Goal: Communication & Community: Share content

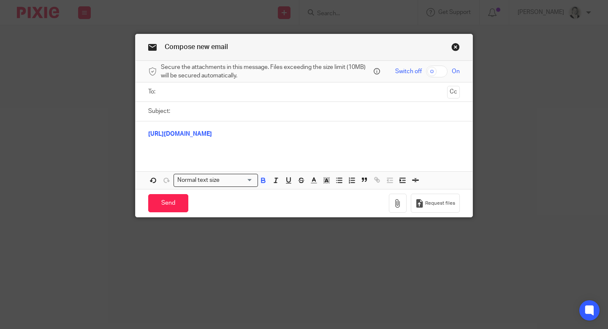
click at [179, 98] on ul at bounding box center [305, 92] width 286 height 14
click at [178, 95] on input "text" at bounding box center [304, 92] width 280 height 10
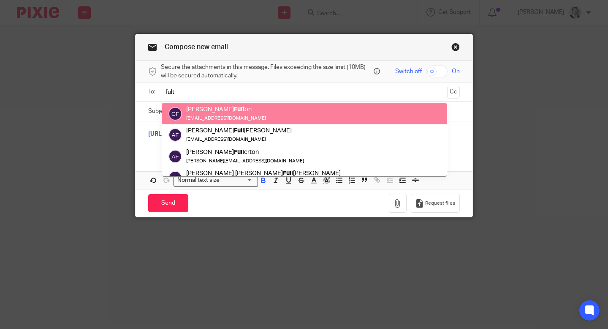
type input "fult"
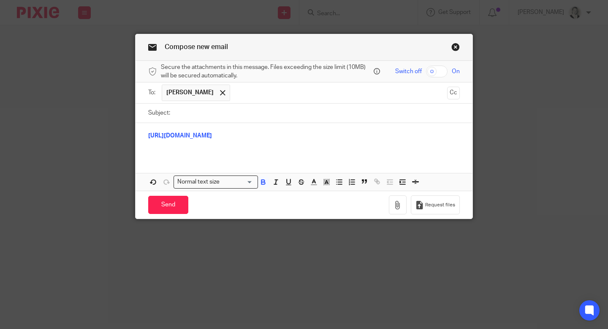
click at [206, 110] on input "Subject:" at bounding box center [318, 113] width 286 height 19
type input "Authorisation"
click at [172, 204] on input "Send" at bounding box center [168, 205] width 40 height 18
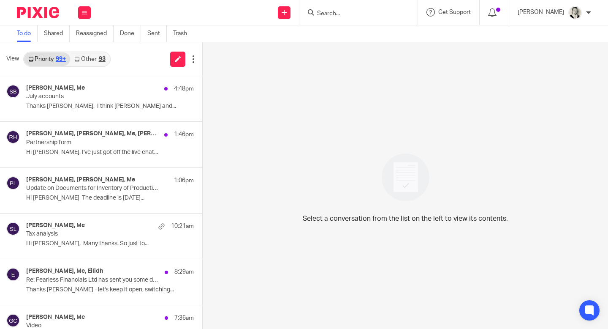
click at [99, 62] on div "93" at bounding box center [102, 59] width 7 height 6
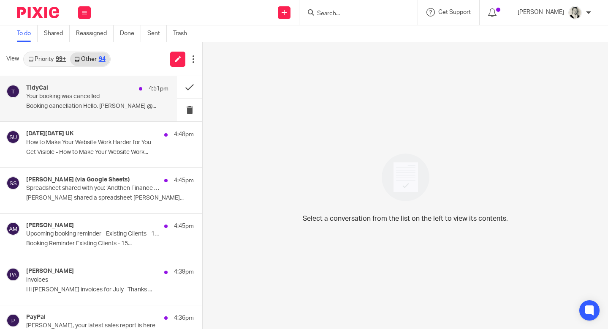
click at [112, 86] on div "TidyCal 4:51pm" at bounding box center [97, 89] width 142 height 8
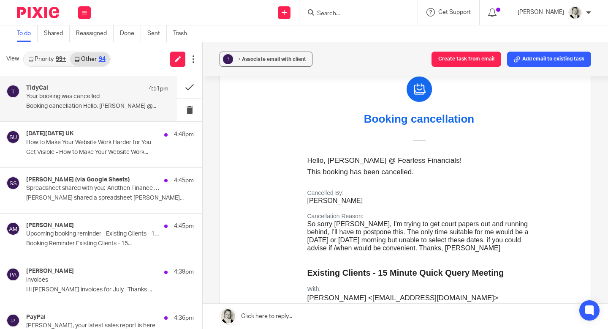
scroll to position [94, 0]
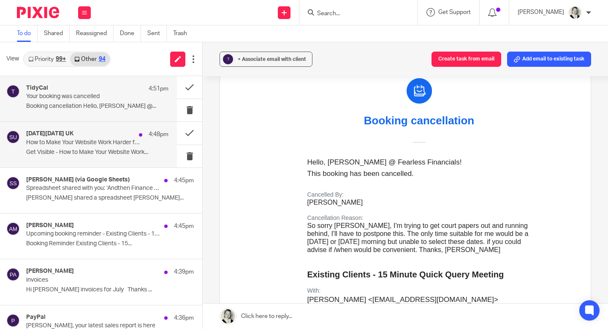
click at [132, 150] on p "Get Visible - How to Make Your Website Work..." at bounding box center [97, 152] width 142 height 7
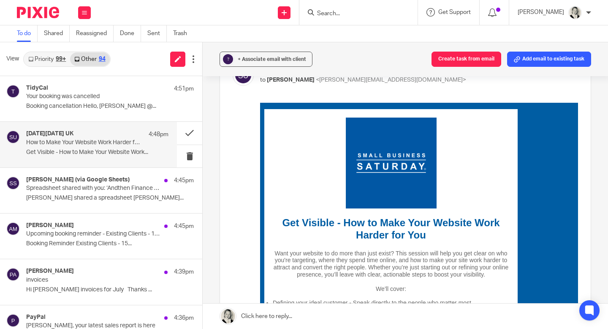
scroll to position [117, 0]
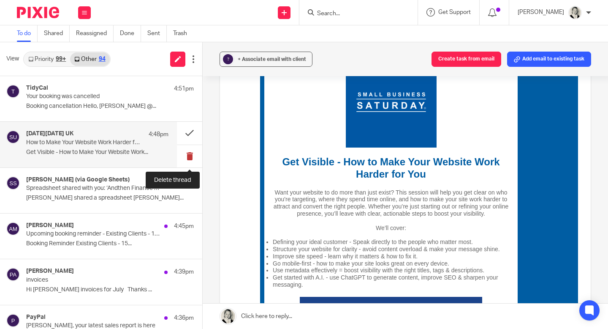
click at [188, 154] on button at bounding box center [189, 156] width 25 height 22
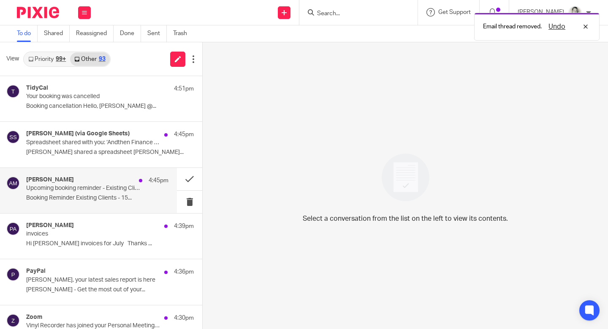
click at [101, 182] on div "Anne McInnes 4:45pm" at bounding box center [97, 180] width 142 height 8
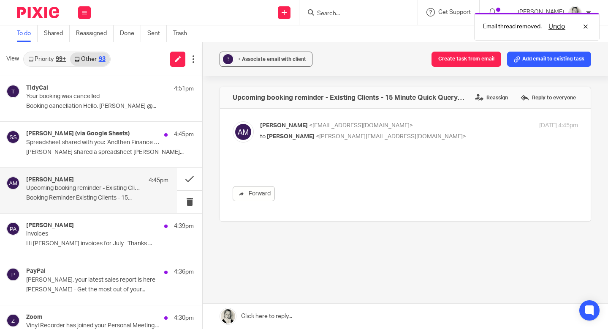
scroll to position [0, 0]
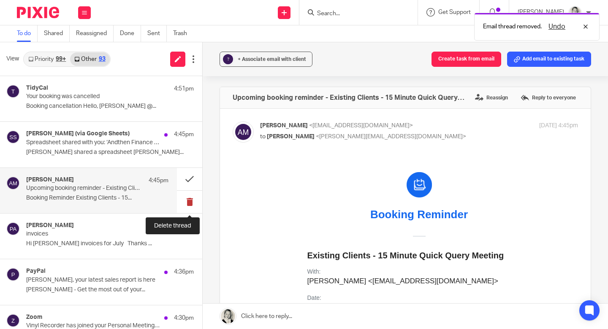
click at [194, 200] on button at bounding box center [189, 202] width 25 height 22
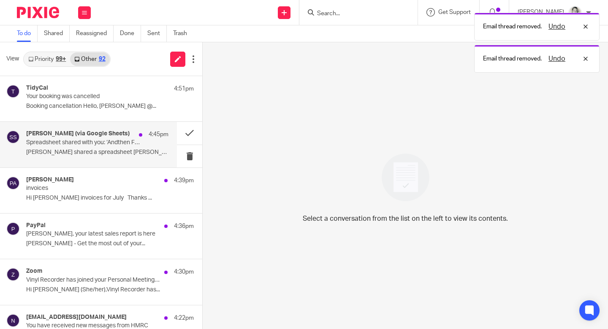
click at [109, 142] on p "Spreadsheet shared with you: ‘Andthen Finance Master 2025/26’" at bounding box center [83, 142] width 114 height 7
